Goal: Find specific page/section: Find specific page/section

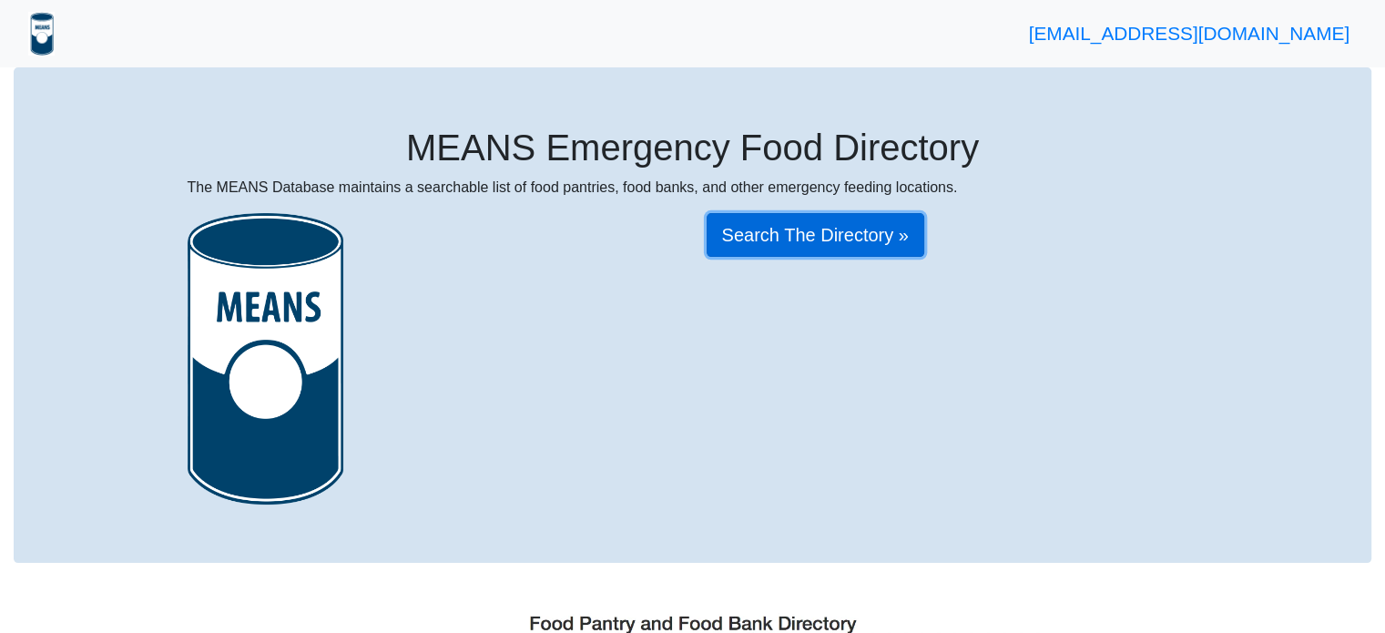
click at [858, 236] on link "Search The Directory »" at bounding box center [815, 235] width 218 height 44
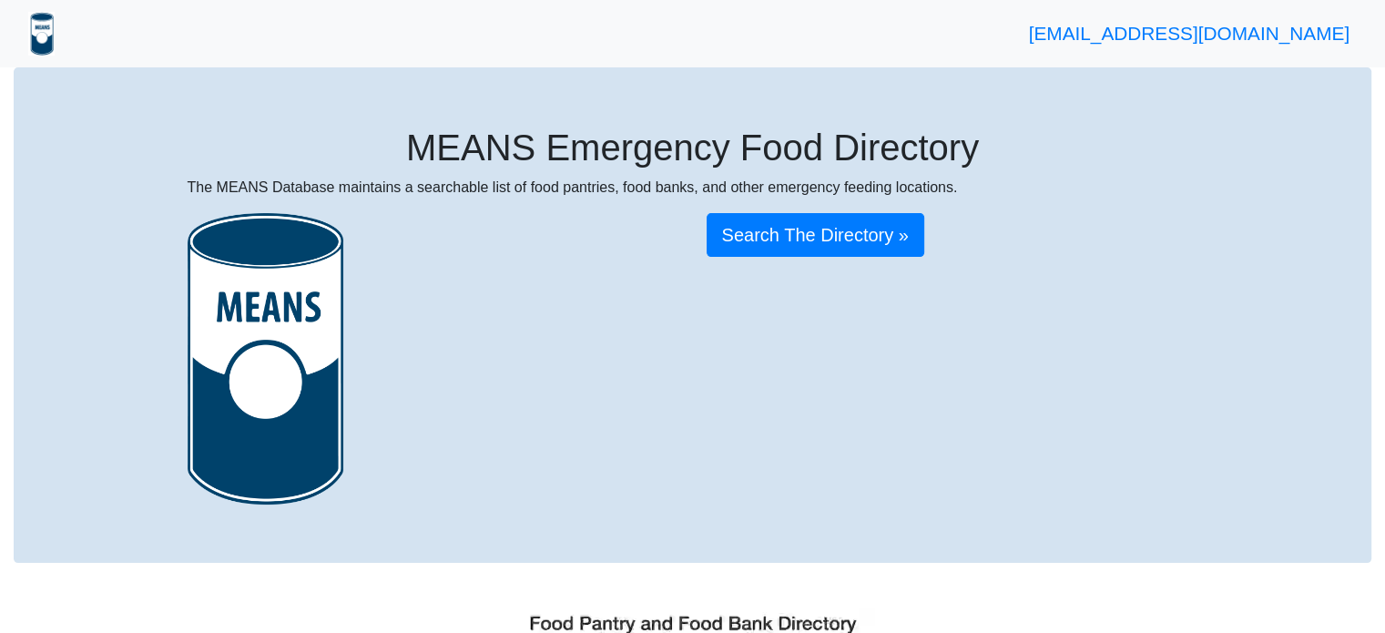
click at [43, 26] on img at bounding box center [41, 34] width 26 height 44
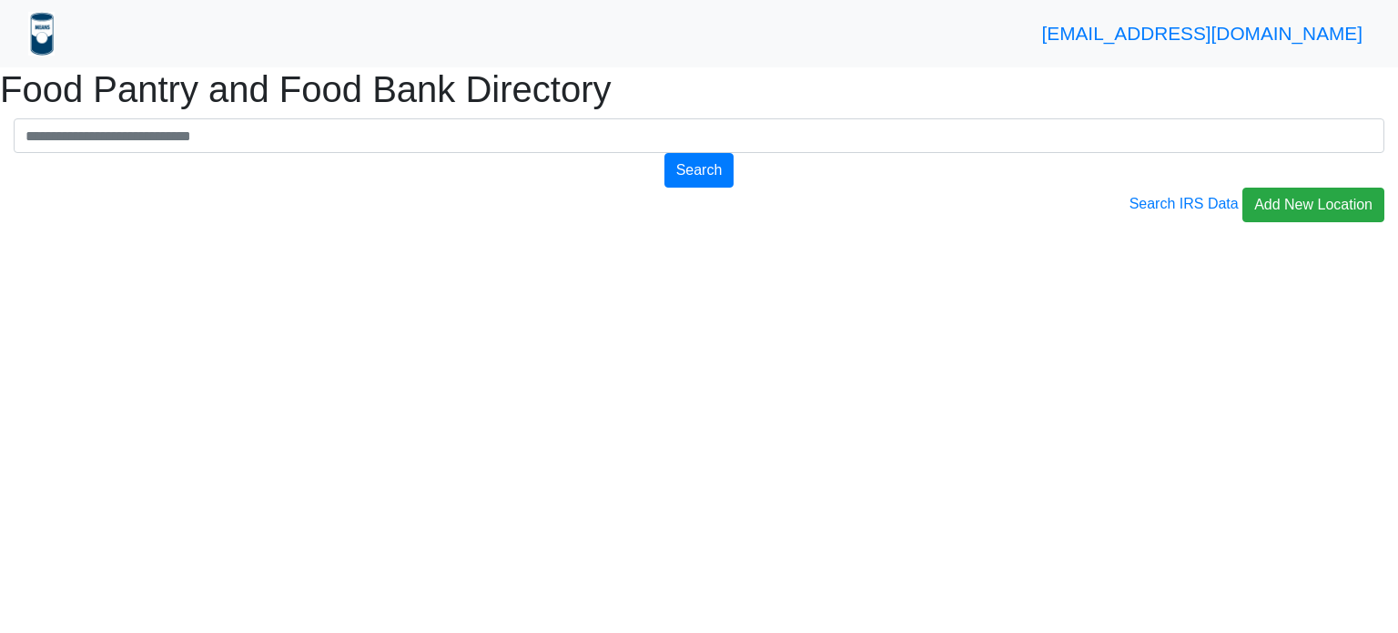
click at [891, 146] on input "text" at bounding box center [699, 135] width 1371 height 35
type input "**********"
click at [665, 153] on button "Search" at bounding box center [700, 170] width 70 height 35
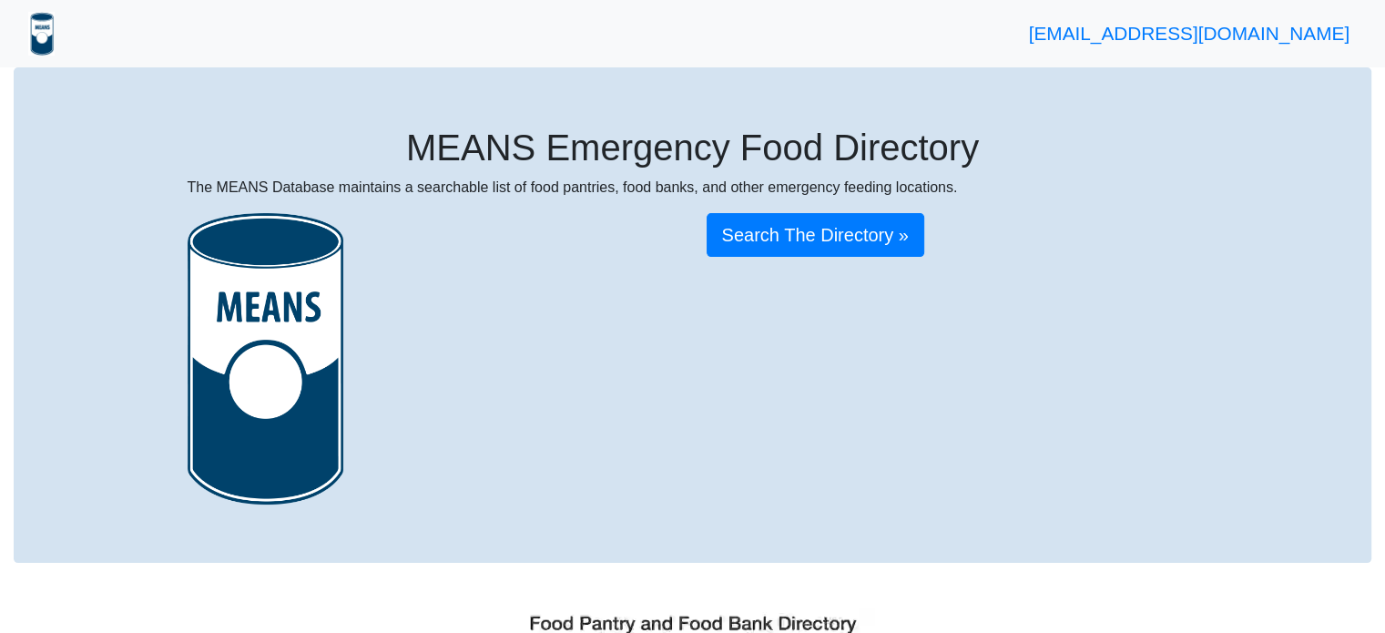
click at [241, 360] on img at bounding box center [266, 358] width 157 height 291
click at [46, 36] on img at bounding box center [41, 34] width 26 height 44
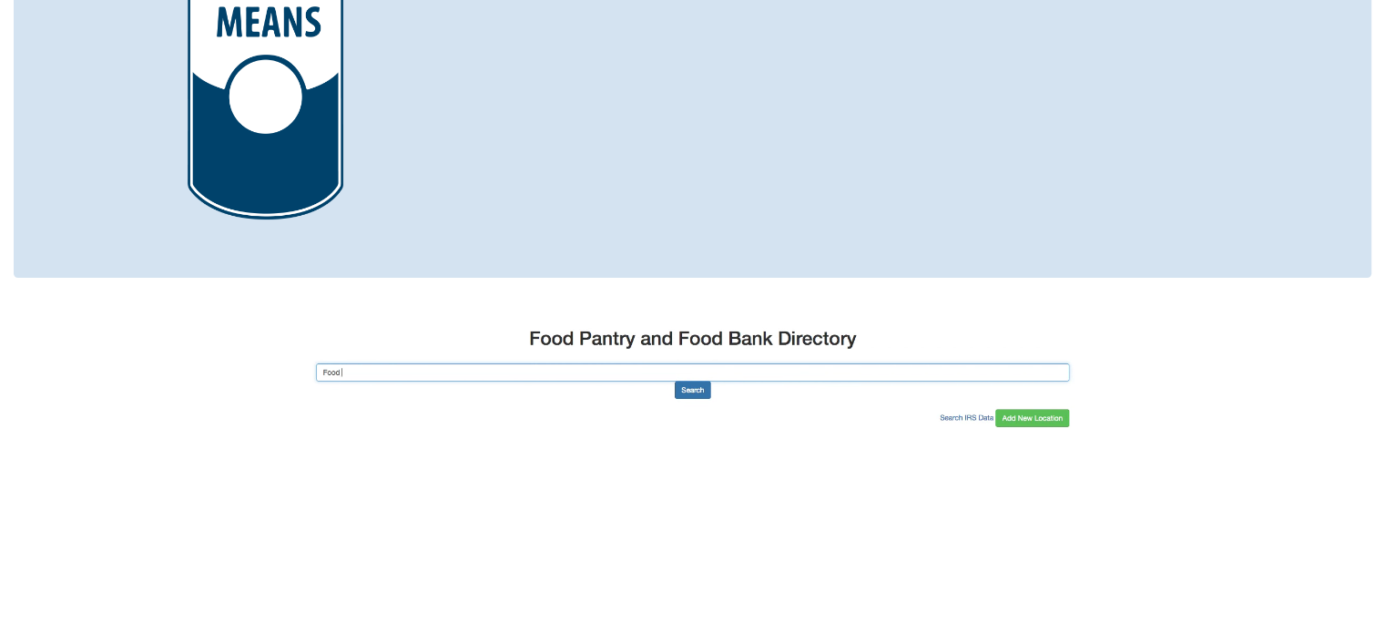
scroll to position [626, 0]
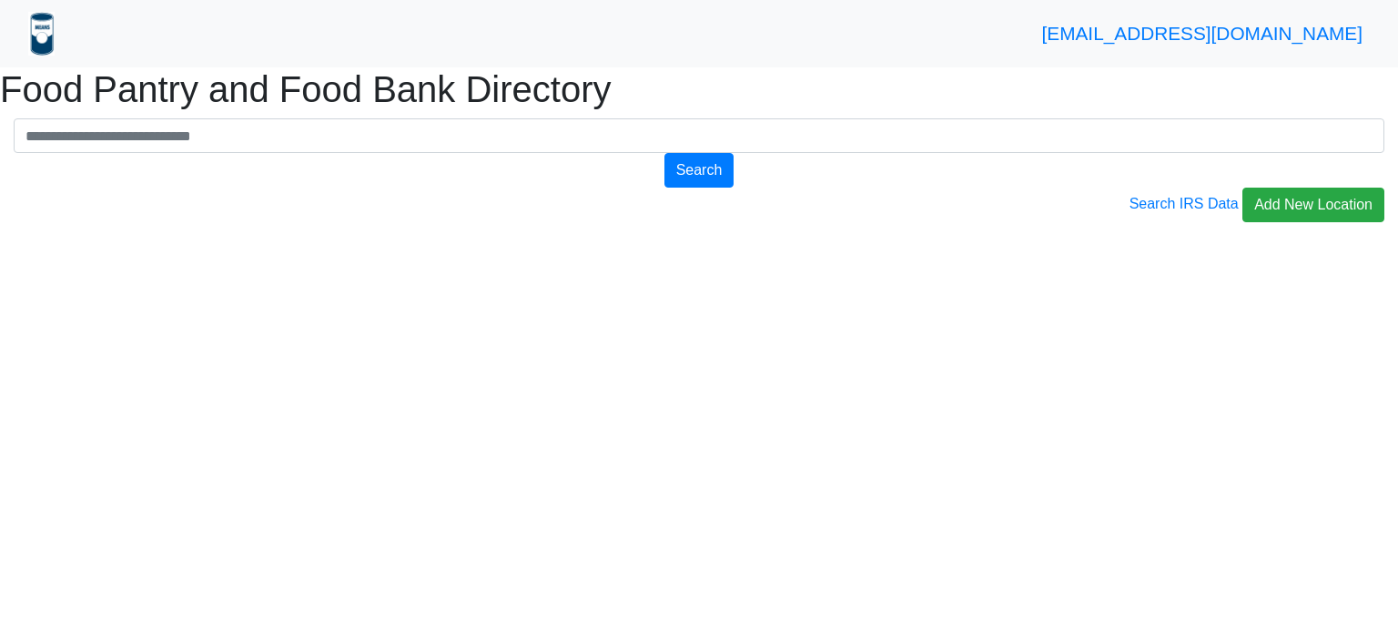
click at [52, 33] on img at bounding box center [41, 34] width 26 height 44
click at [1234, 35] on link "[EMAIL_ADDRESS][DOMAIN_NAME]" at bounding box center [1202, 33] width 320 height 21
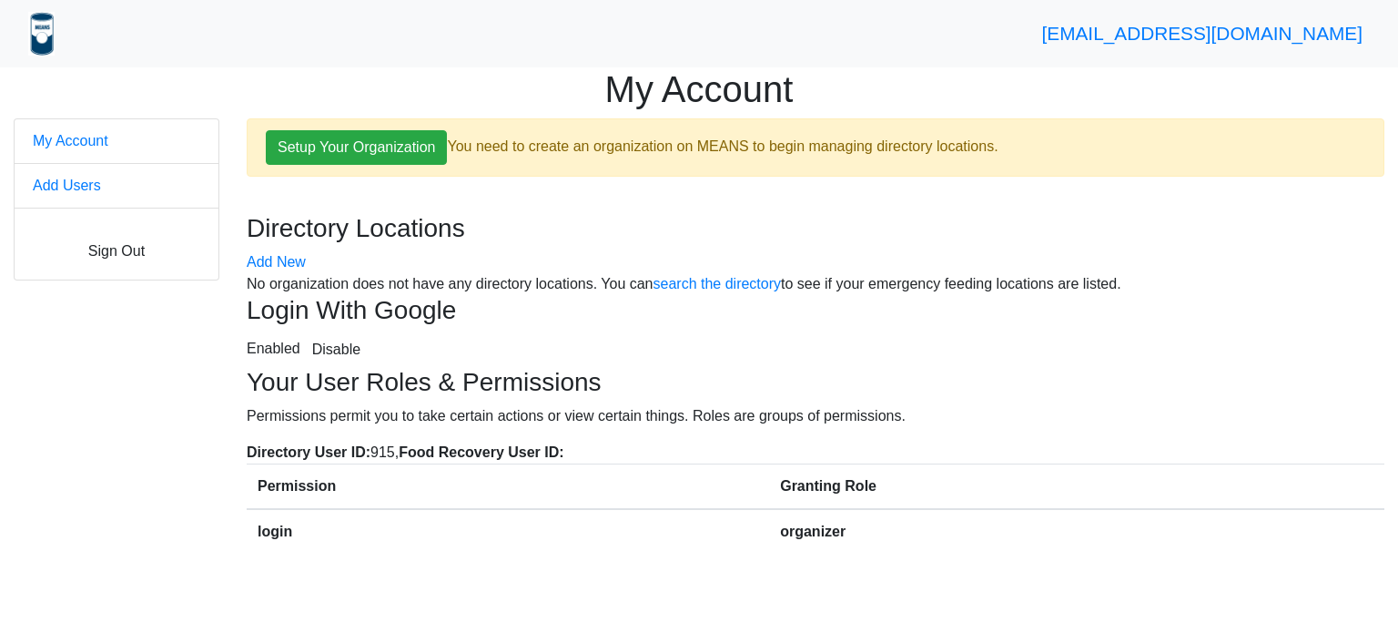
click at [39, 28] on img at bounding box center [41, 34] width 26 height 44
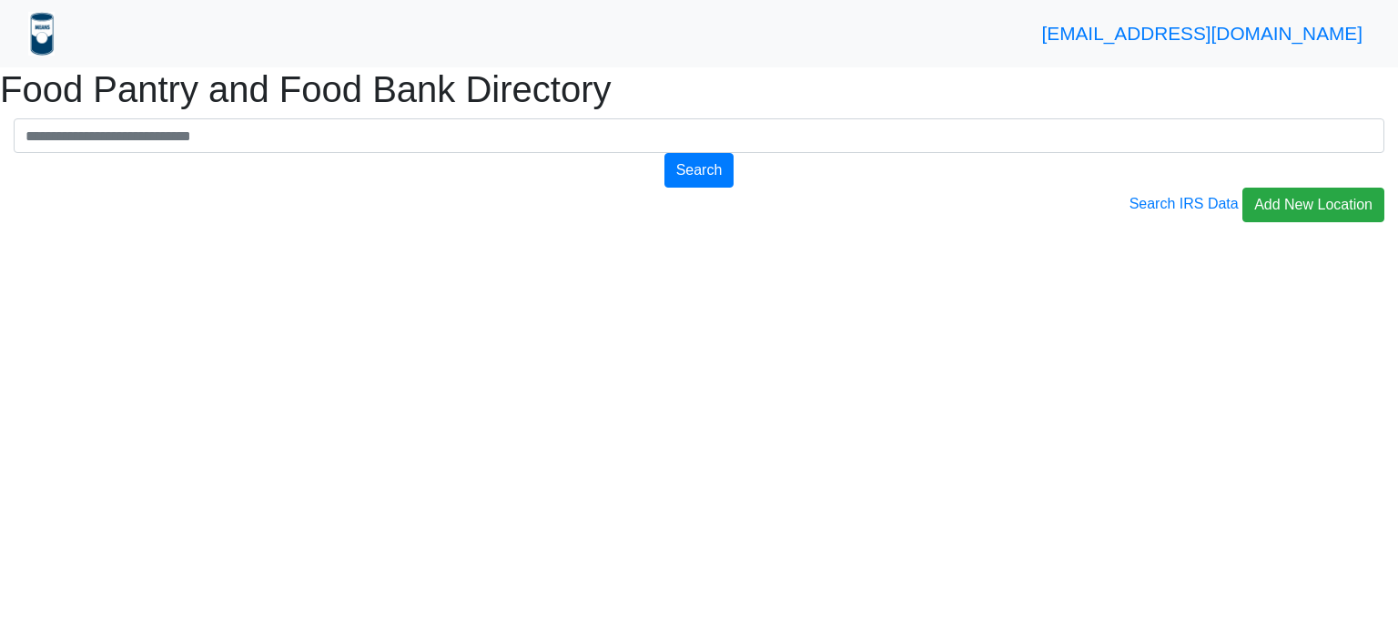
click at [45, 31] on img at bounding box center [41, 34] width 26 height 44
drag, startPoint x: 1397, startPoint y: 332, endPoint x: 1384, endPoint y: 518, distance: 186.2
click at [1384, 222] on html "[EMAIL_ADDRESS][DOMAIN_NAME] Food Pantry and Food Bank Directory Search Search …" at bounding box center [699, 111] width 1398 height 222
